Goal: Task Accomplishment & Management: Use online tool/utility

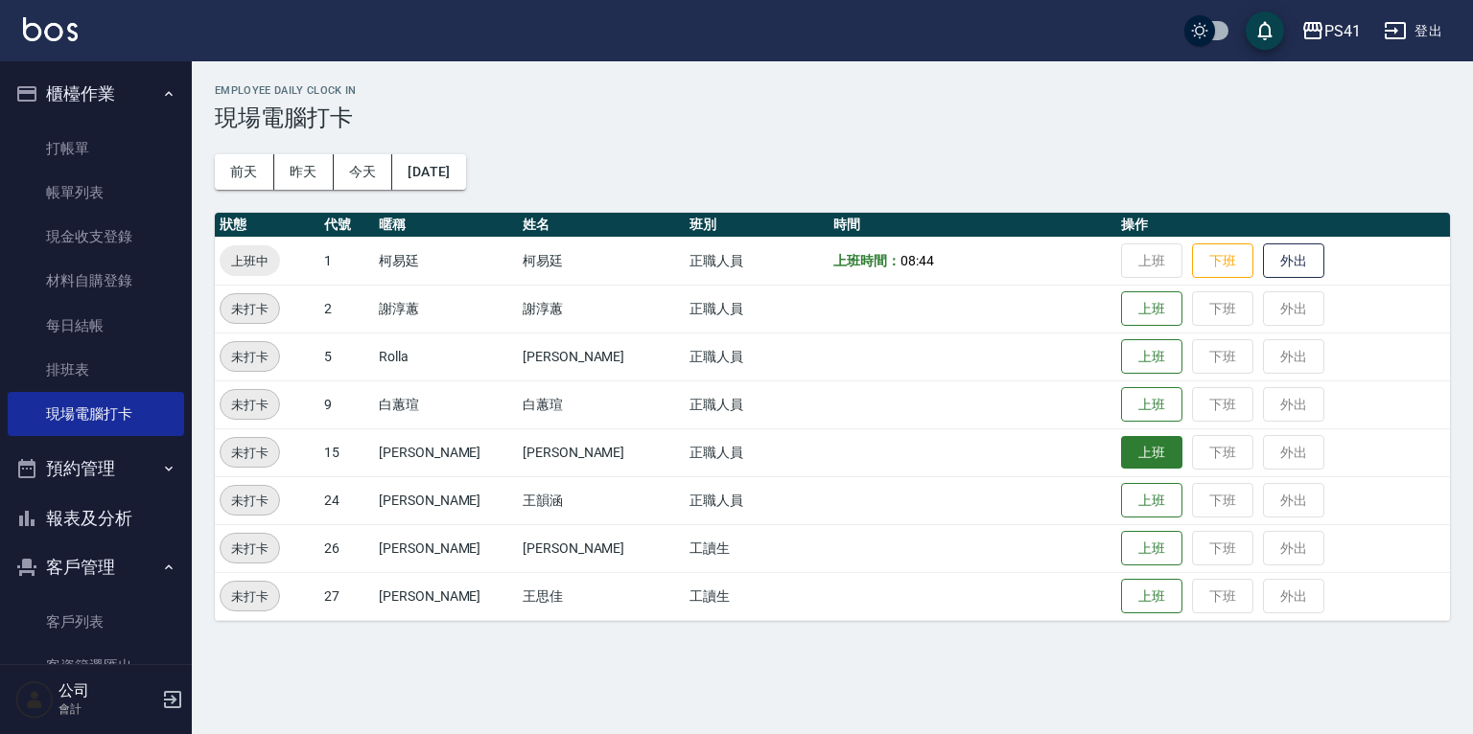
click at [1121, 455] on button "上班" at bounding box center [1151, 453] width 61 height 34
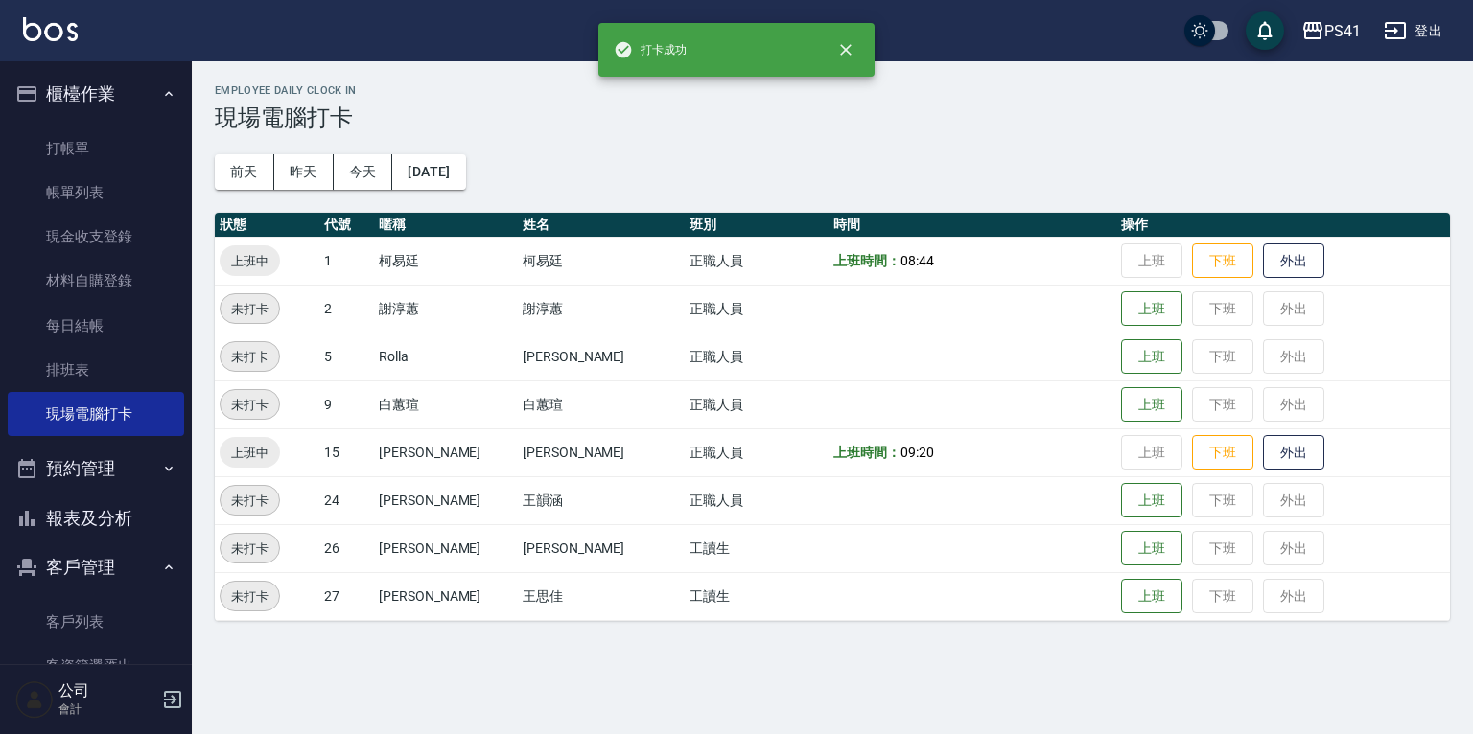
click at [446, 643] on div "Employee Daily Clock In 現場電腦打卡 [DATE] [DATE] [DATE] [DATE] 狀態 代號 暱稱 姓名 班別 時間 操作…" at bounding box center [832, 352] width 1281 height 583
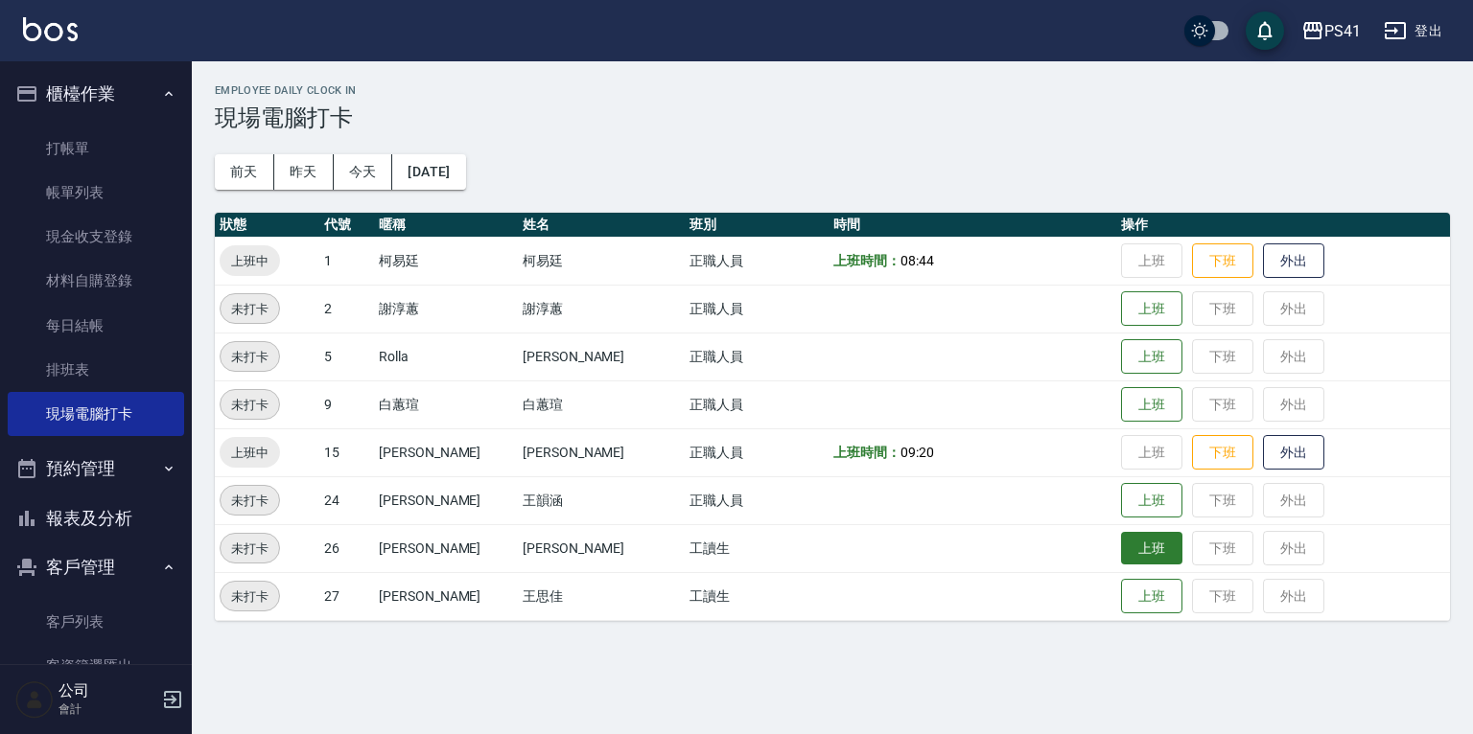
click at [1131, 552] on button "上班" at bounding box center [1151, 549] width 61 height 34
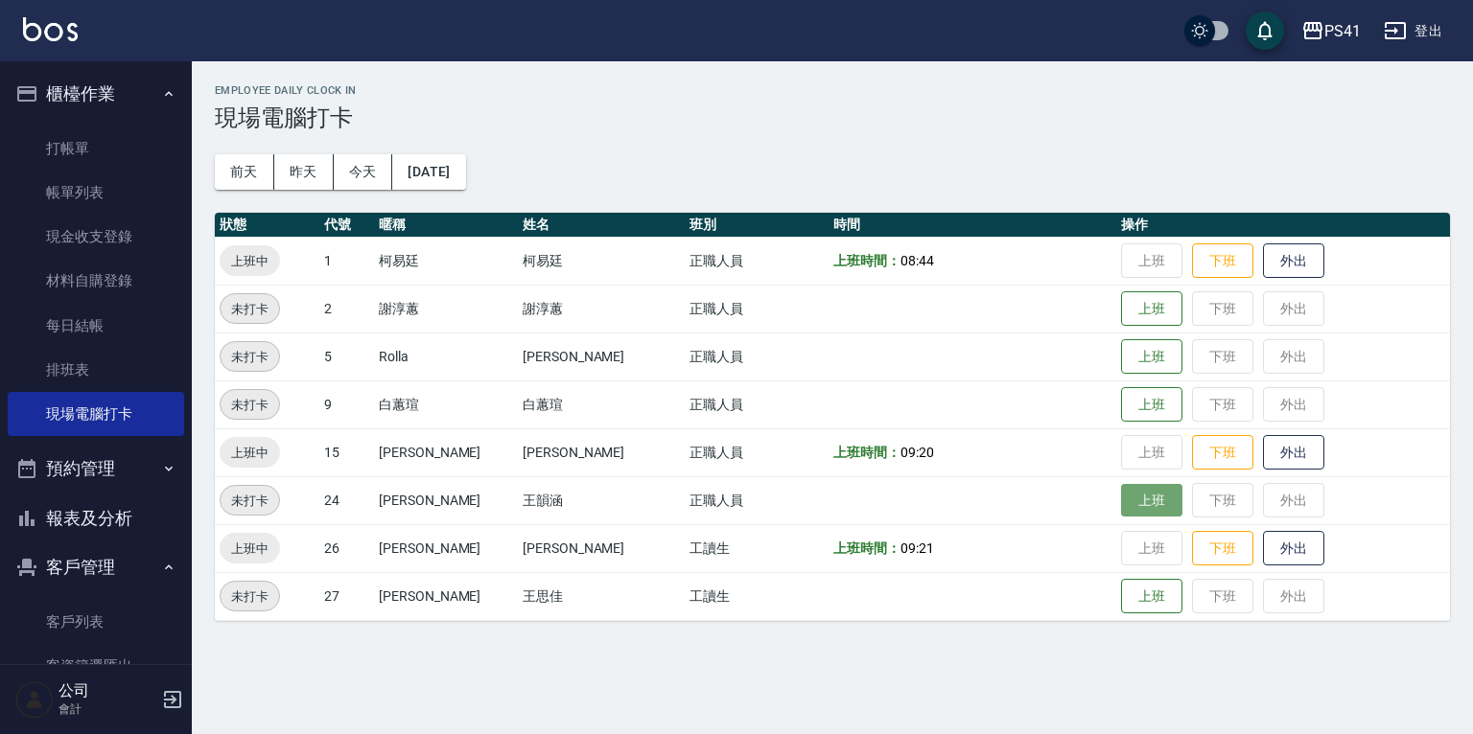
click at [1129, 487] on button "上班" at bounding box center [1151, 501] width 61 height 34
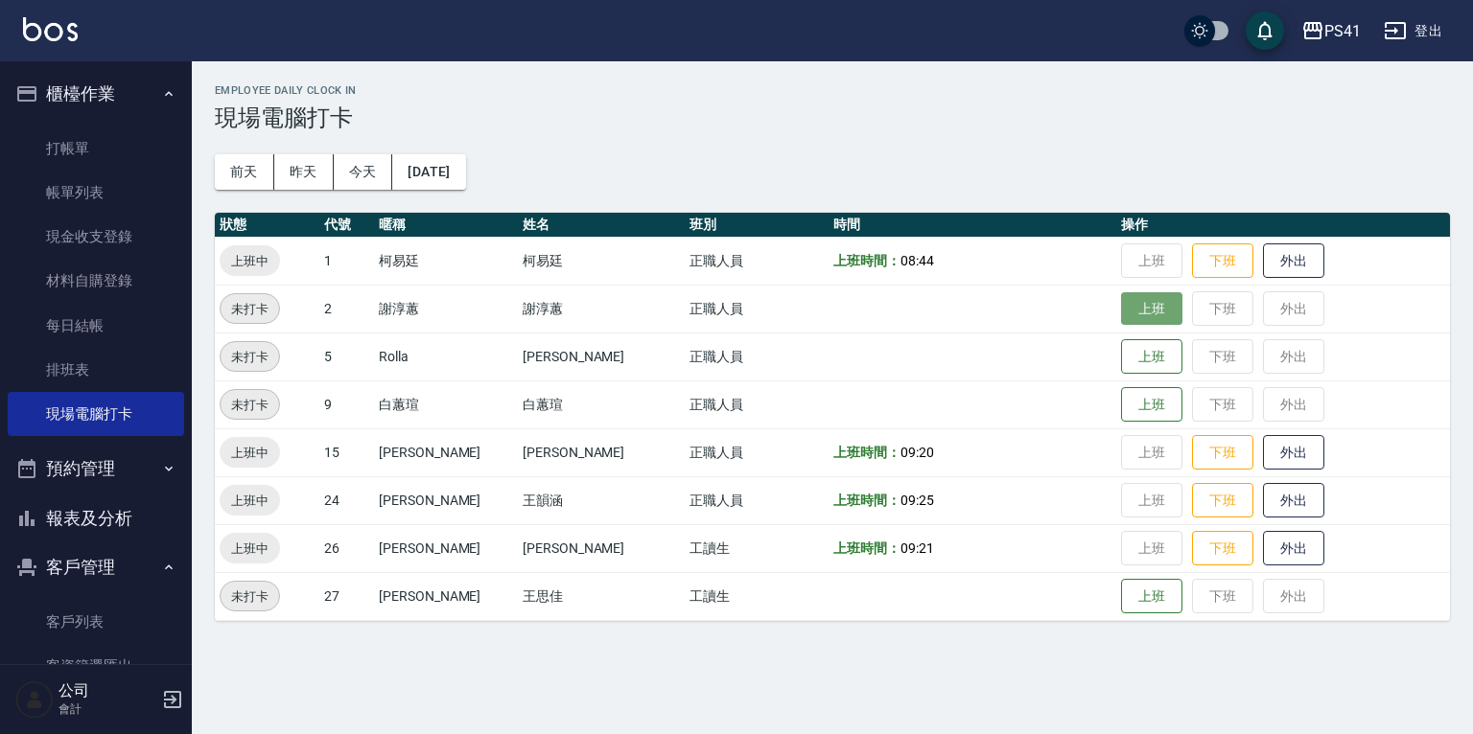
click at [1143, 322] on button "上班" at bounding box center [1151, 309] width 61 height 34
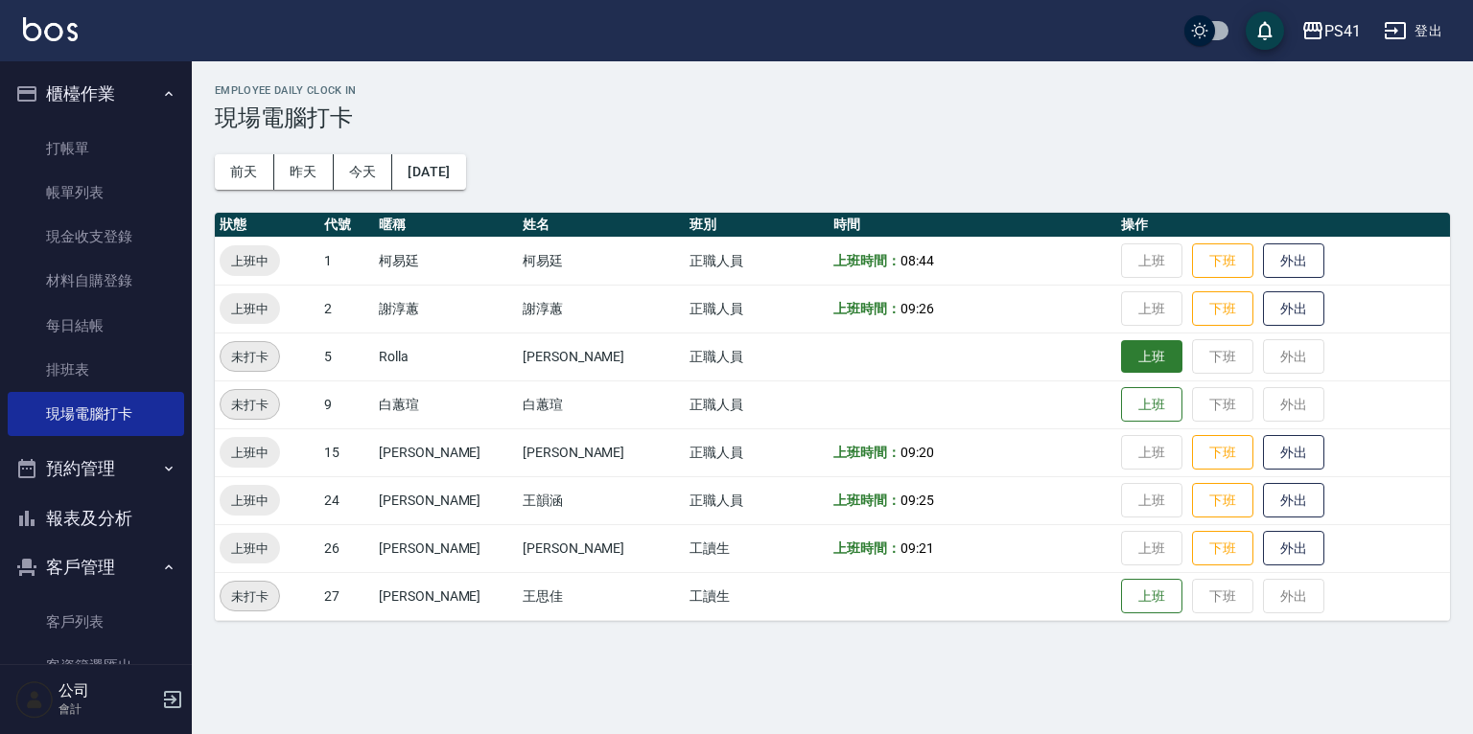
click at [1124, 353] on button "上班" at bounding box center [1151, 357] width 61 height 34
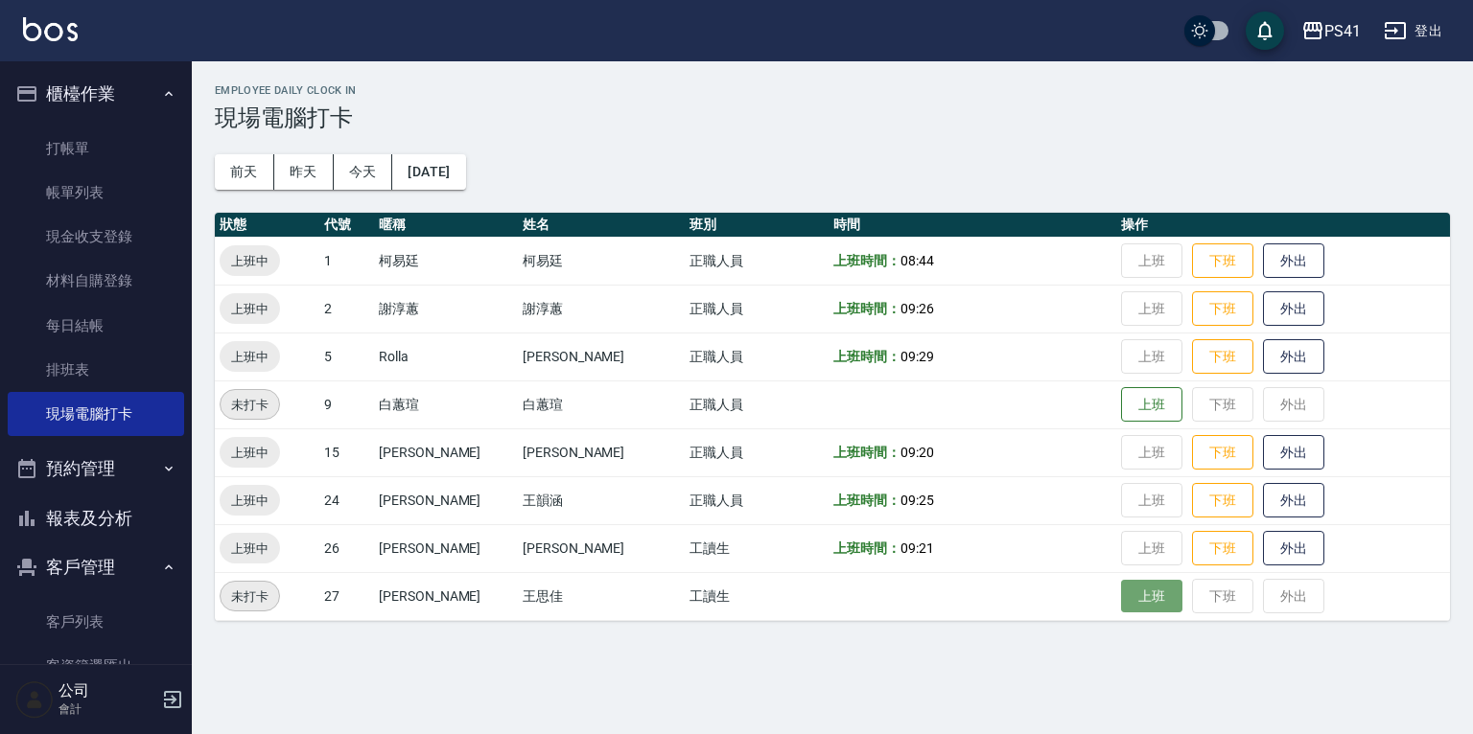
click at [1131, 610] on button "上班" at bounding box center [1151, 597] width 61 height 34
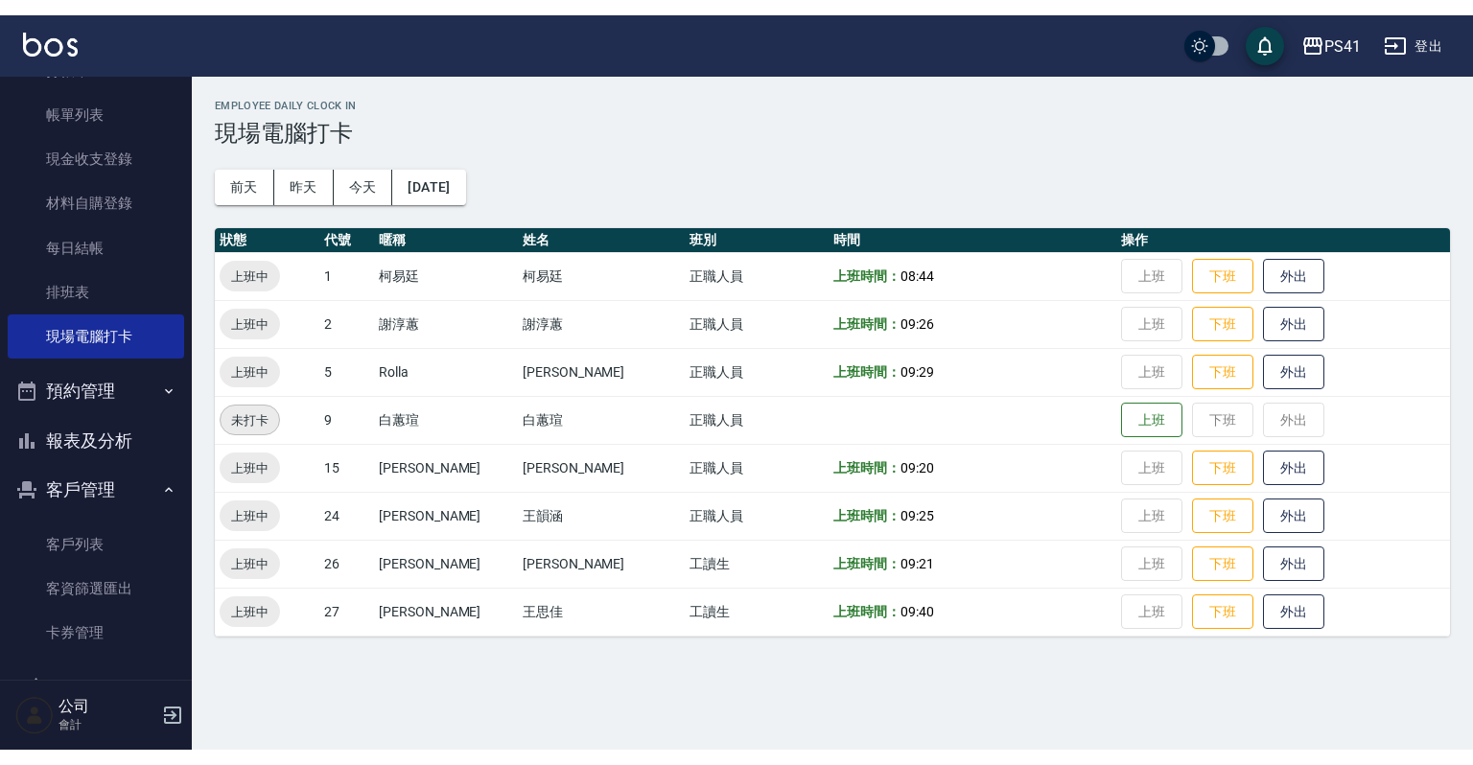
scroll to position [148, 0]
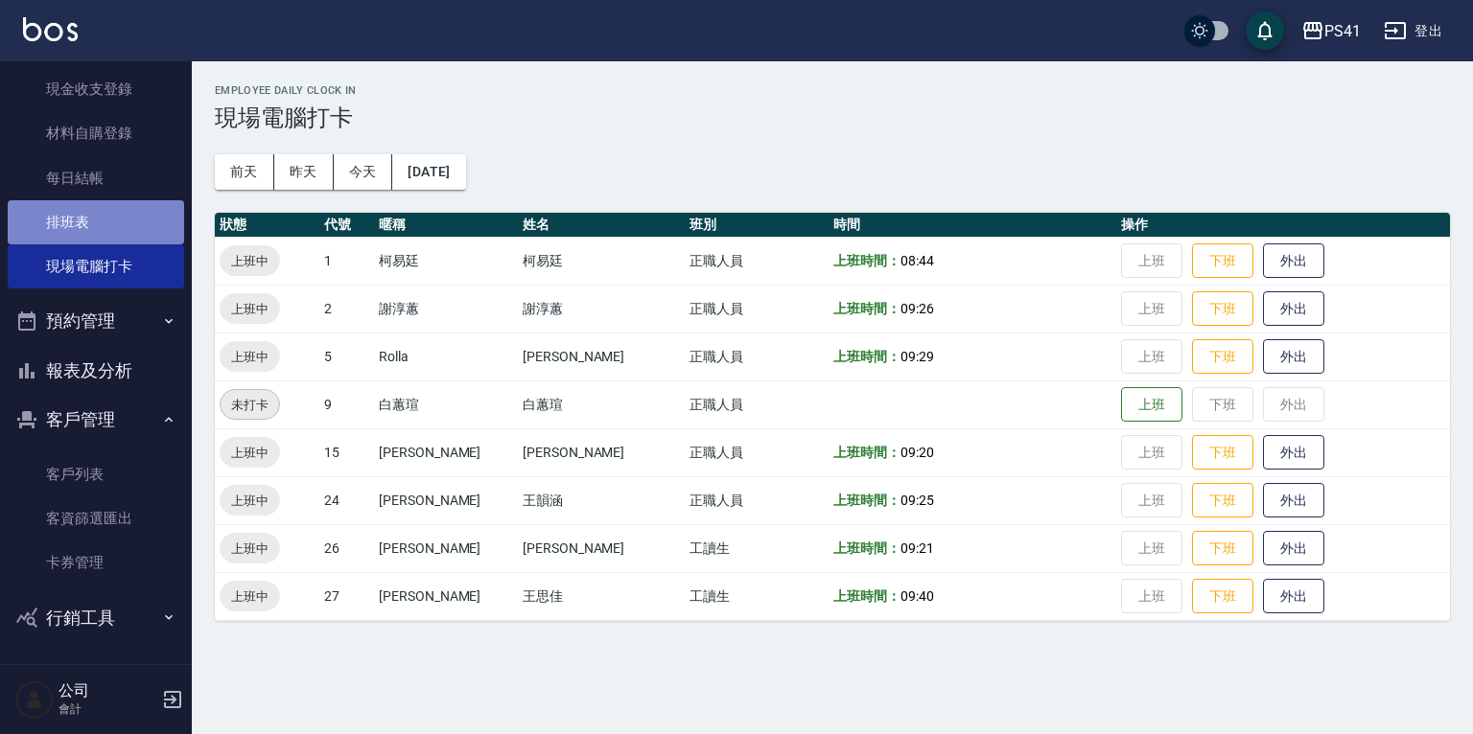
click at [106, 230] on link "排班表" at bounding box center [96, 222] width 176 height 44
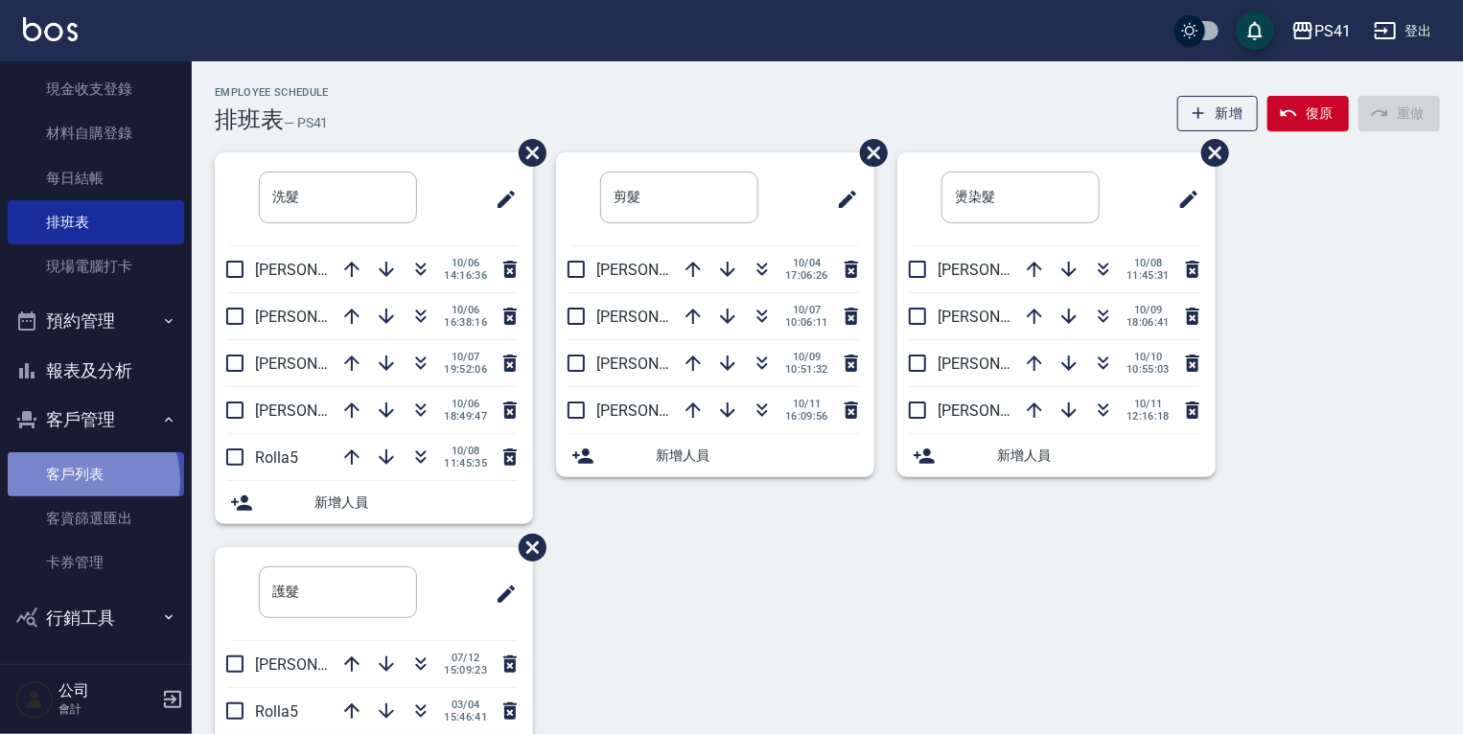
click at [79, 480] on link "客戶列表" at bounding box center [96, 475] width 176 height 44
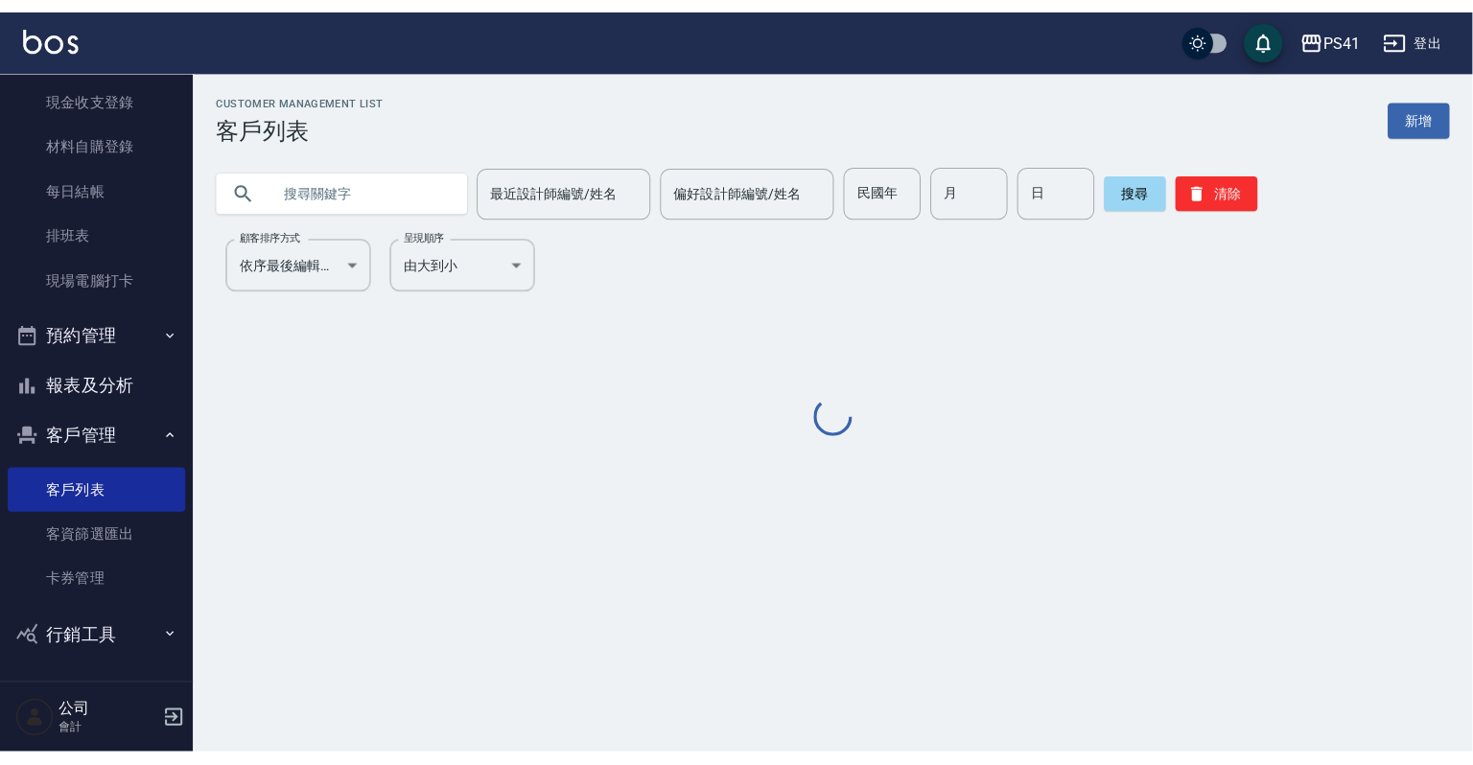
scroll to position [117, 0]
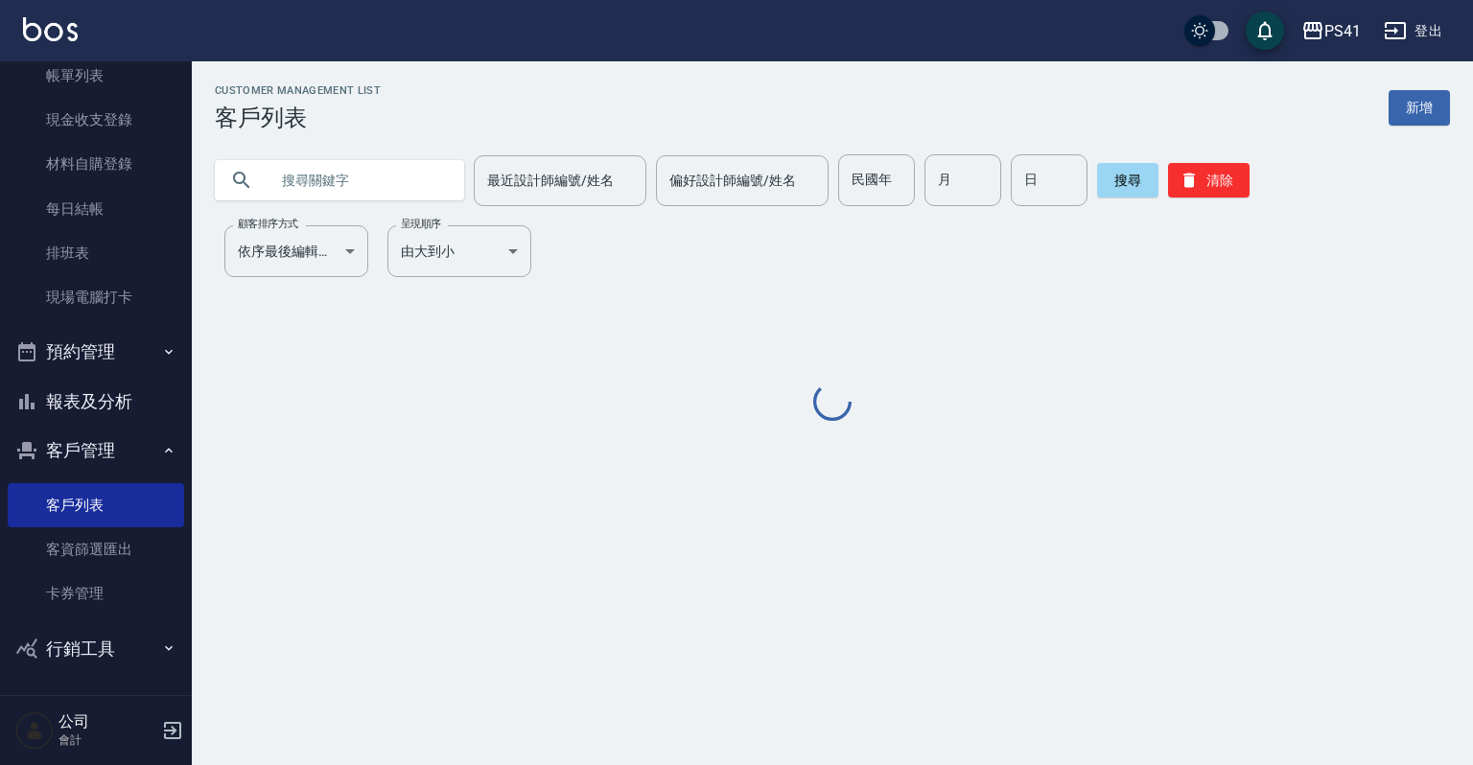
click at [295, 183] on input "text" at bounding box center [358, 180] width 180 height 52
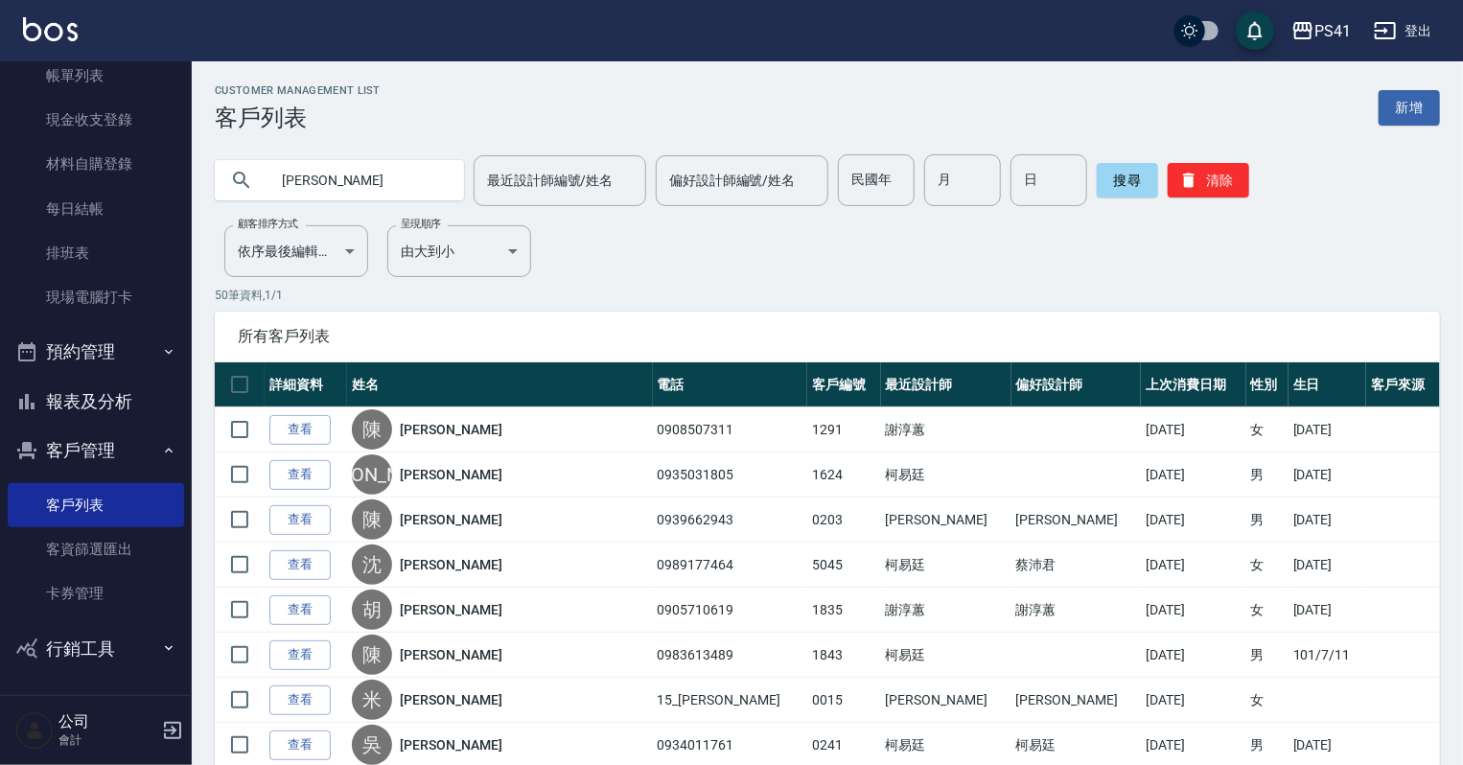
type input "[PERSON_NAME]"
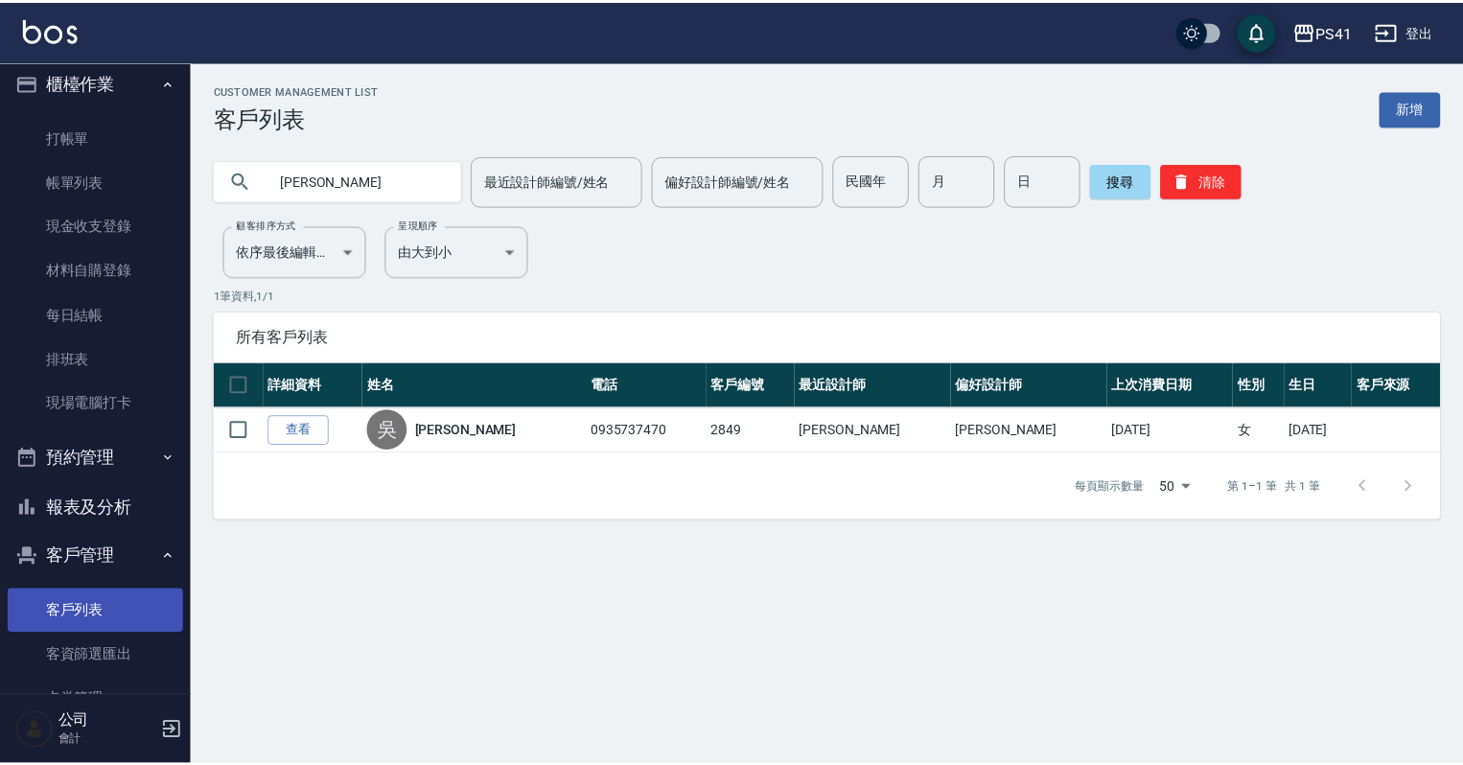
scroll to position [0, 0]
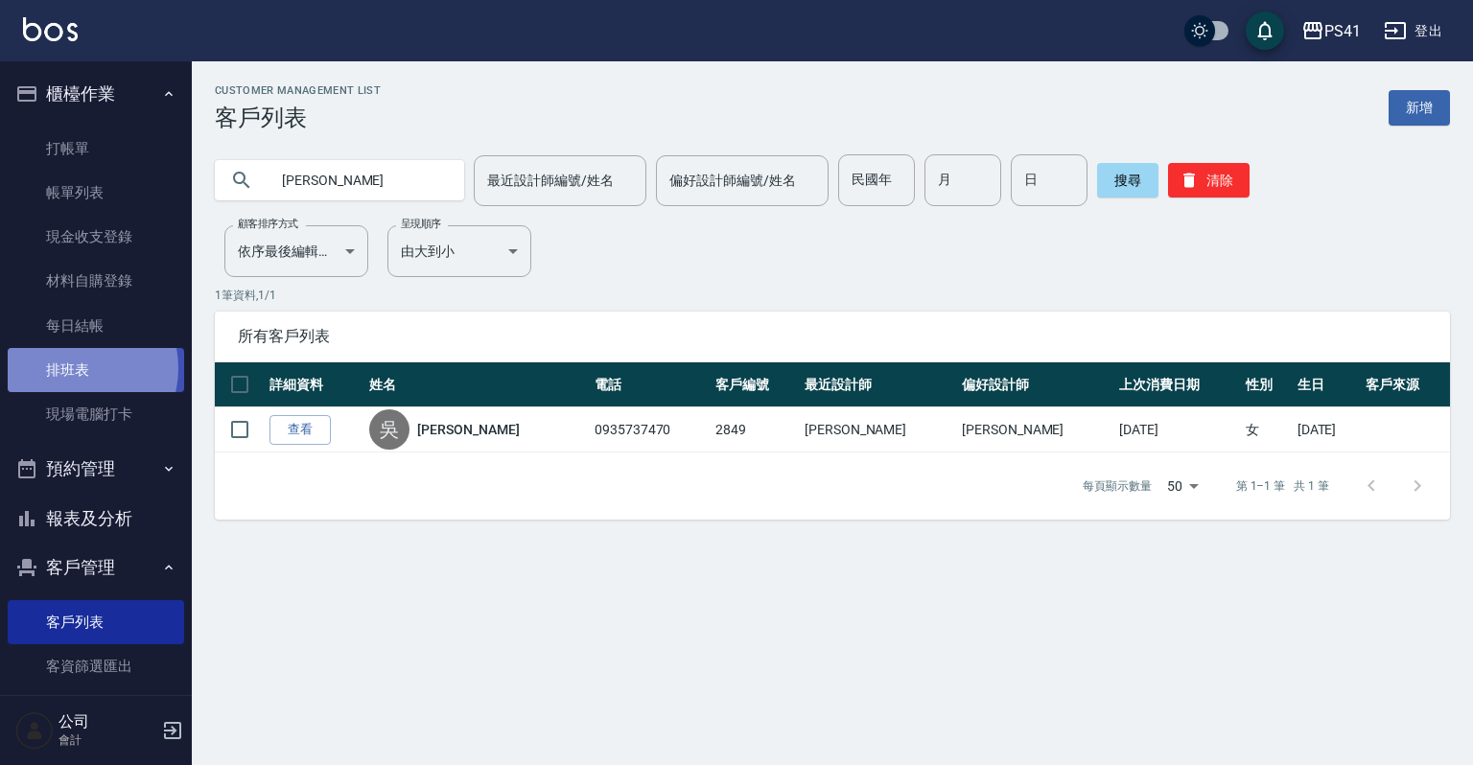
click at [71, 368] on link "排班表" at bounding box center [96, 370] width 176 height 44
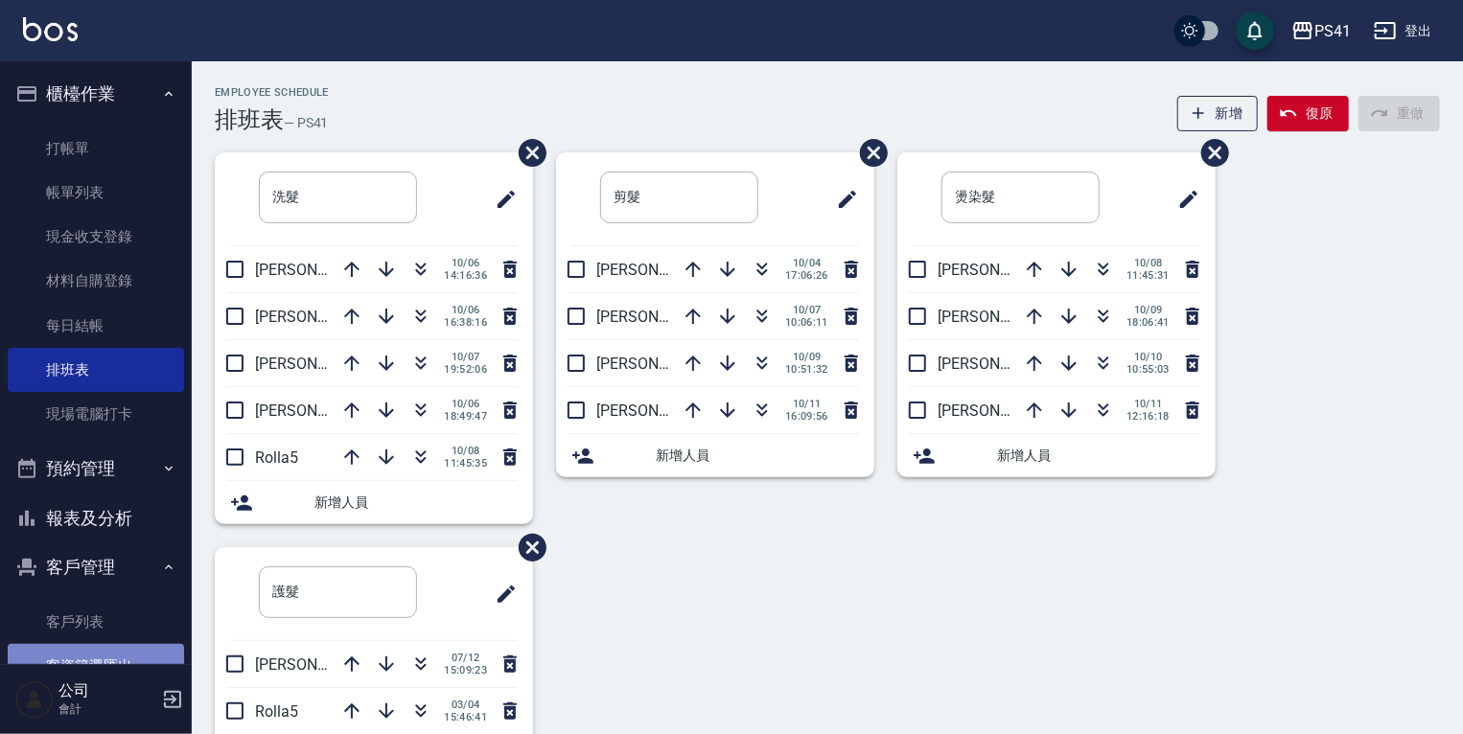
click at [115, 644] on link "客資篩選匯出" at bounding box center [96, 666] width 176 height 44
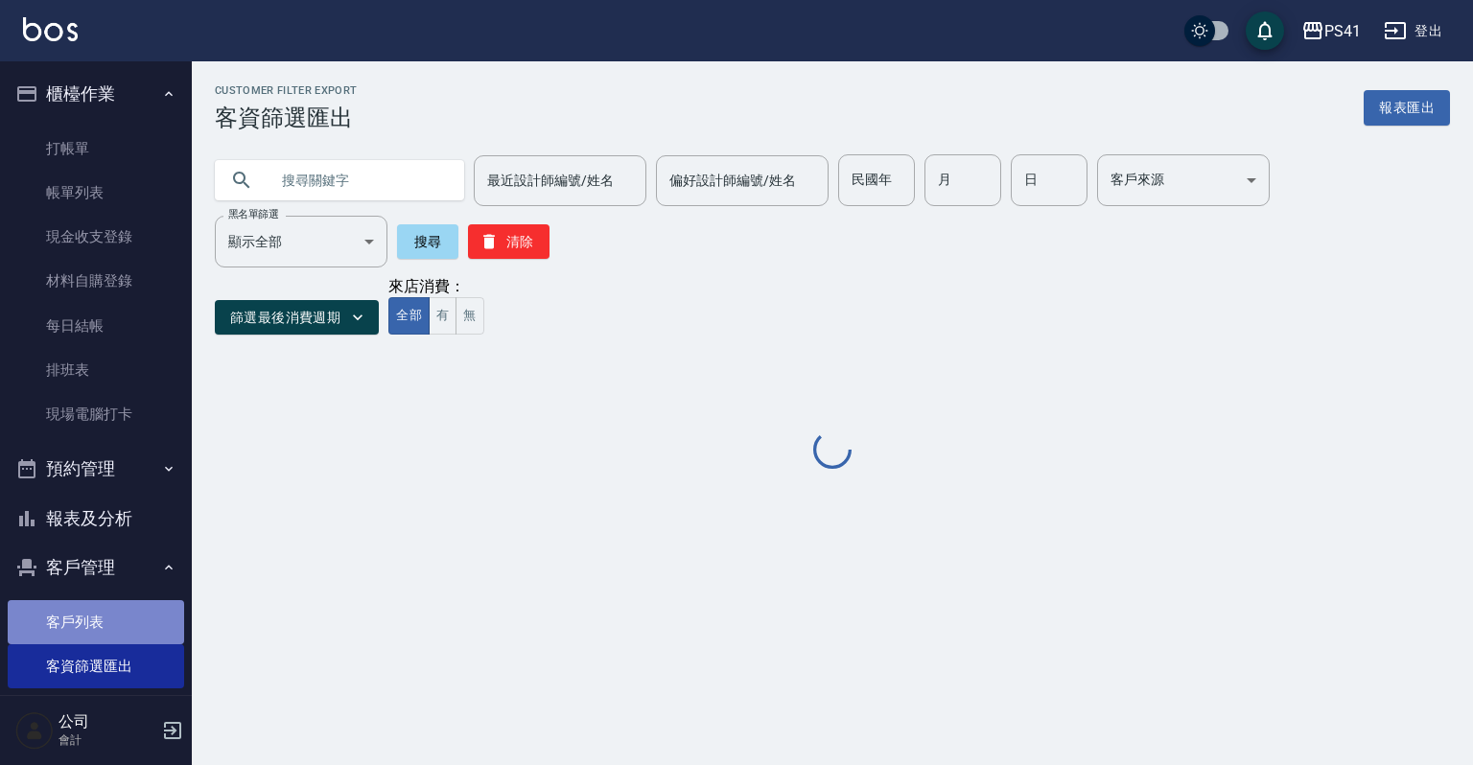
click at [120, 629] on link "客戶列表" at bounding box center [96, 622] width 176 height 44
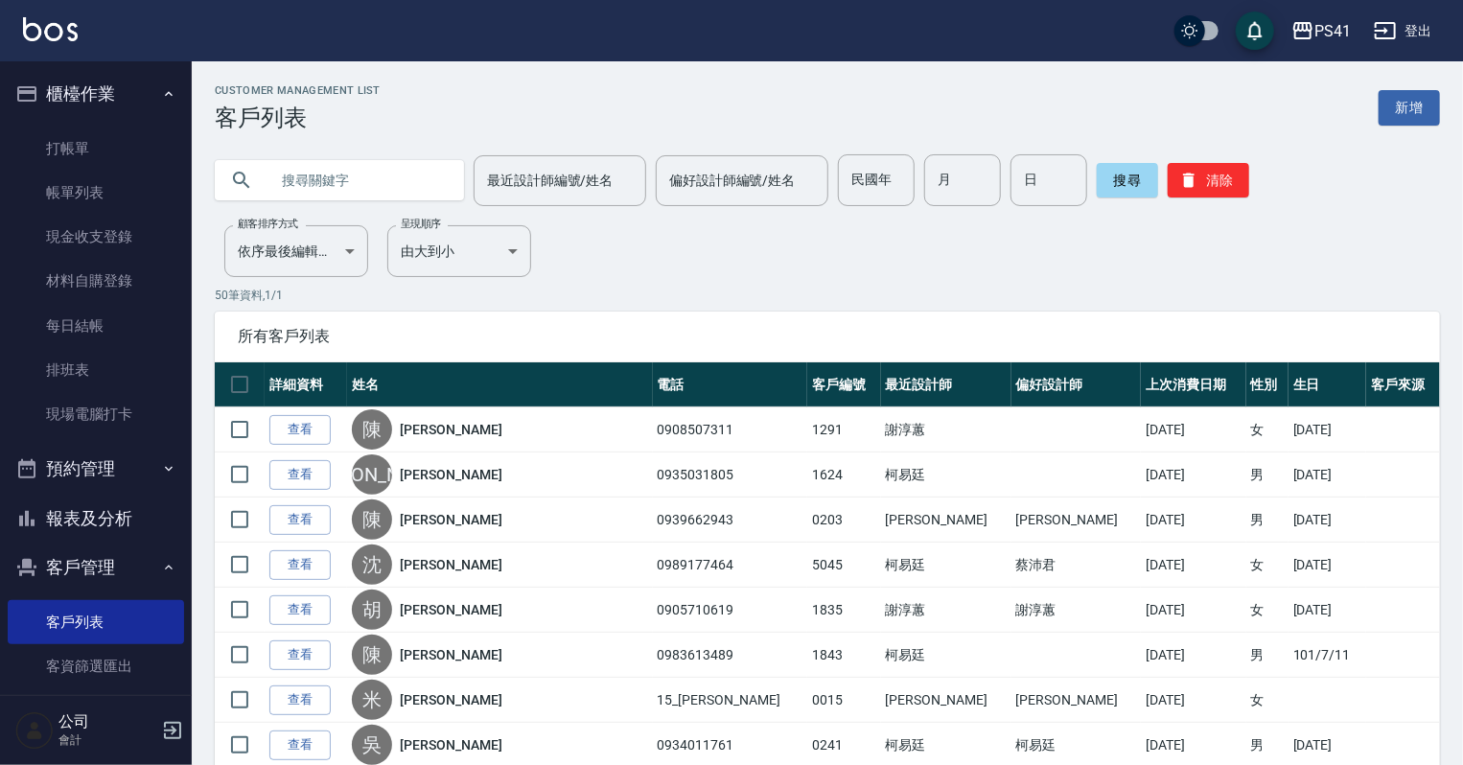
click at [447, 186] on div at bounding box center [339, 180] width 249 height 40
drag, startPoint x: 422, startPoint y: 186, endPoint x: 436, endPoint y: 181, distance: 15.2
click at [422, 185] on input "text" at bounding box center [358, 180] width 180 height 52
type input "0985059445"
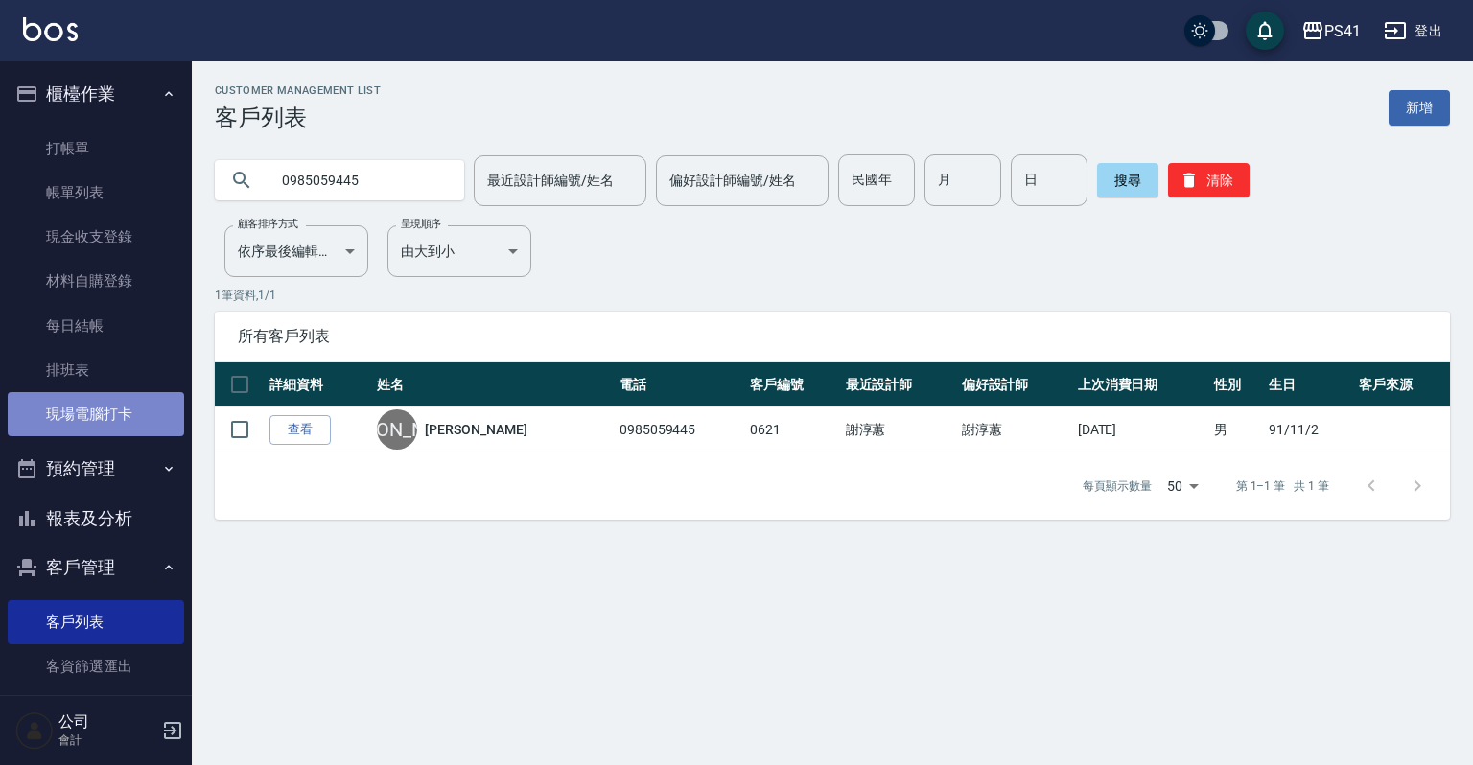
click at [134, 411] on link "現場電腦打卡" at bounding box center [96, 414] width 176 height 44
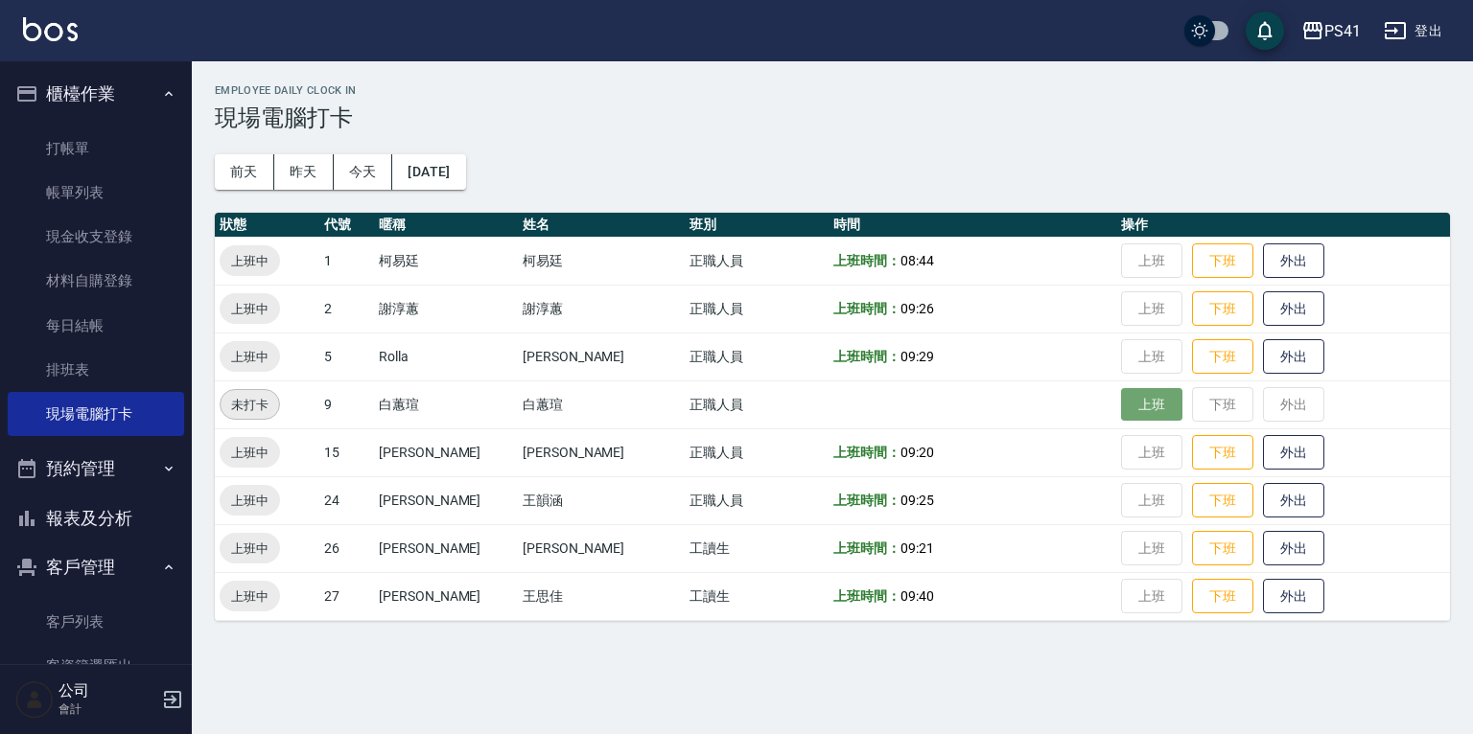
click at [1131, 397] on button "上班" at bounding box center [1151, 405] width 61 height 34
